Goal: Navigation & Orientation: Go to known website

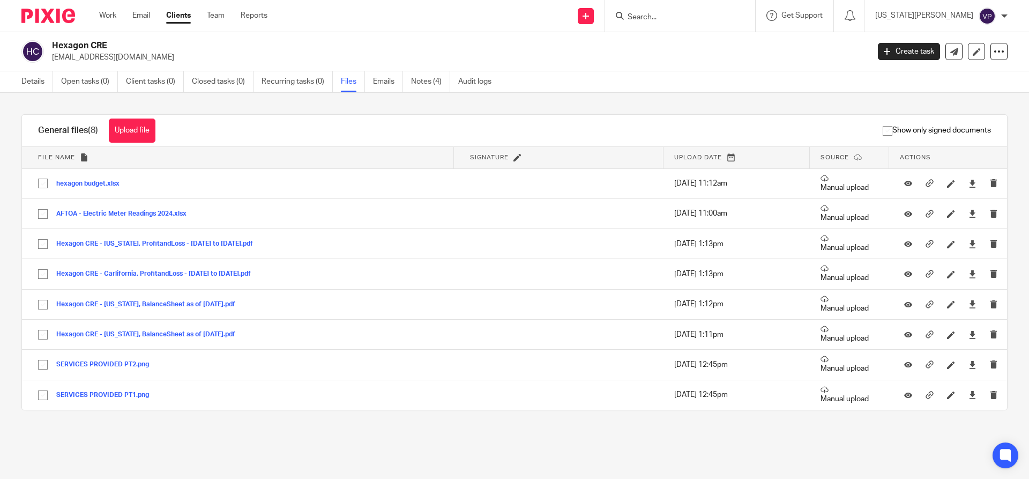
click at [47, 10] on img at bounding box center [48, 16] width 54 height 14
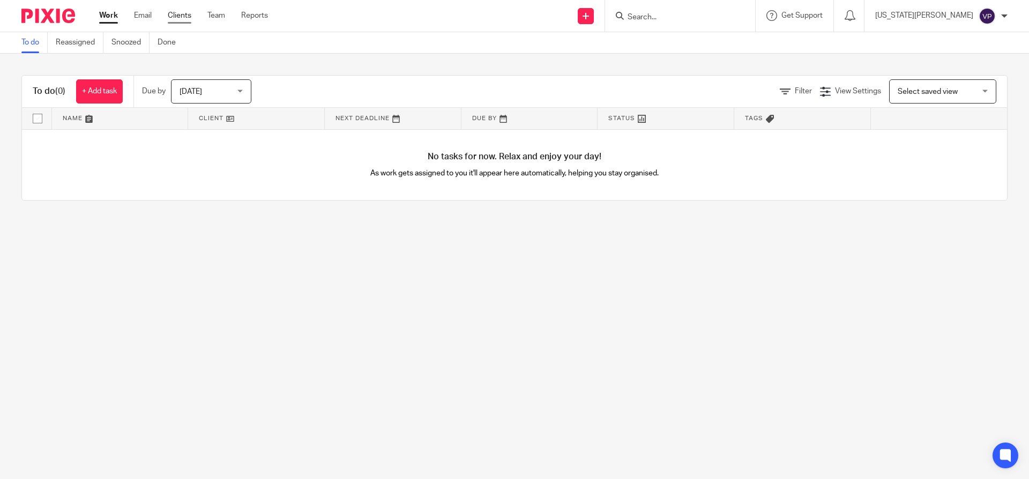
click at [180, 15] on link "Clients" at bounding box center [180, 15] width 24 height 11
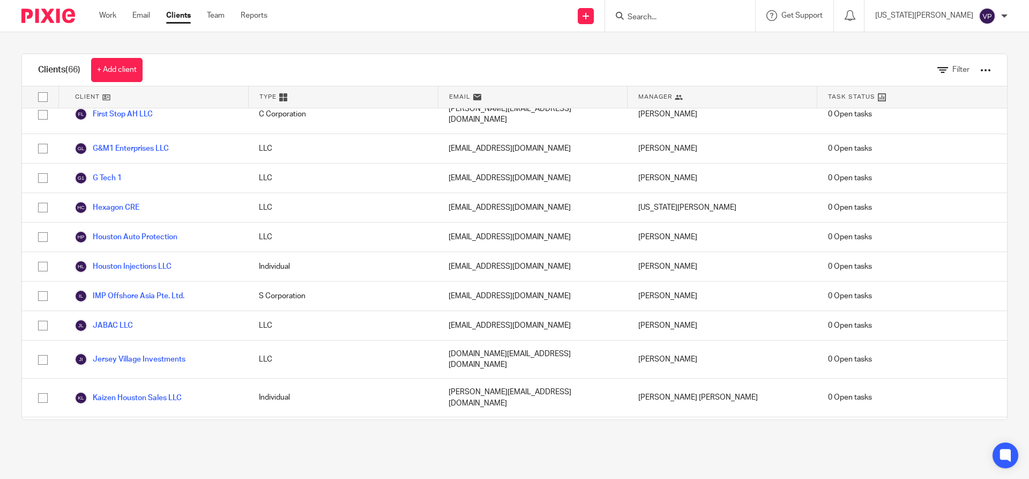
scroll to position [858, 0]
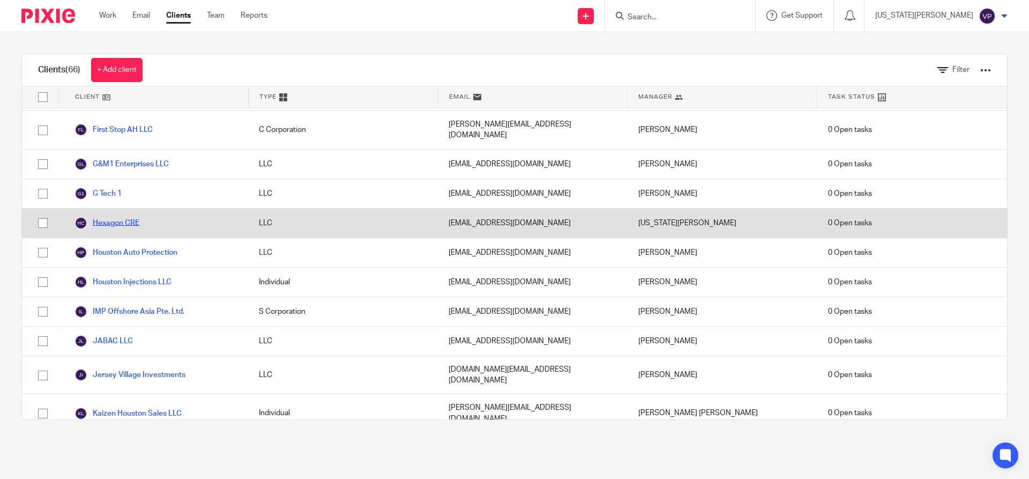
click at [129, 217] on link "Hexagon CRE" at bounding box center [107, 223] width 65 height 13
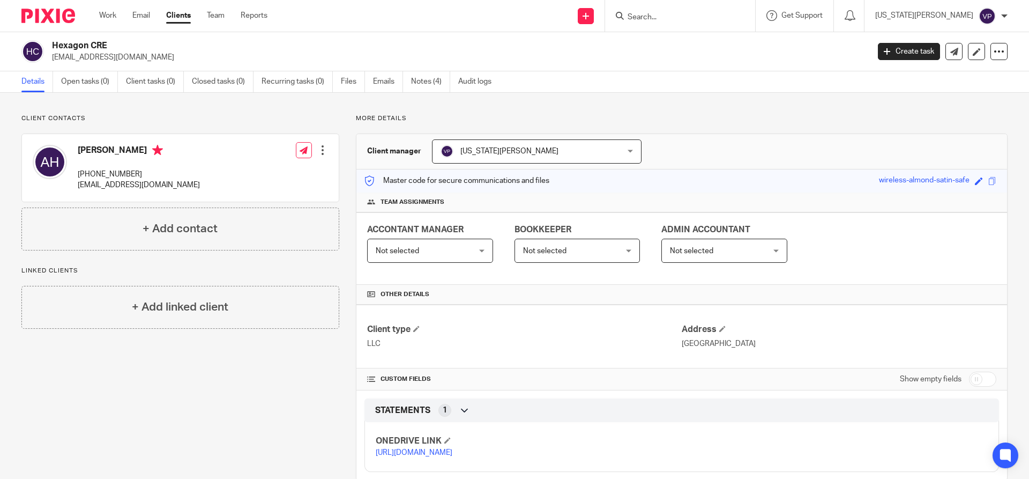
click at [439, 456] on link "[URL][DOMAIN_NAME]" at bounding box center [414, 453] width 77 height 8
